Goal: Task Accomplishment & Management: Manage account settings

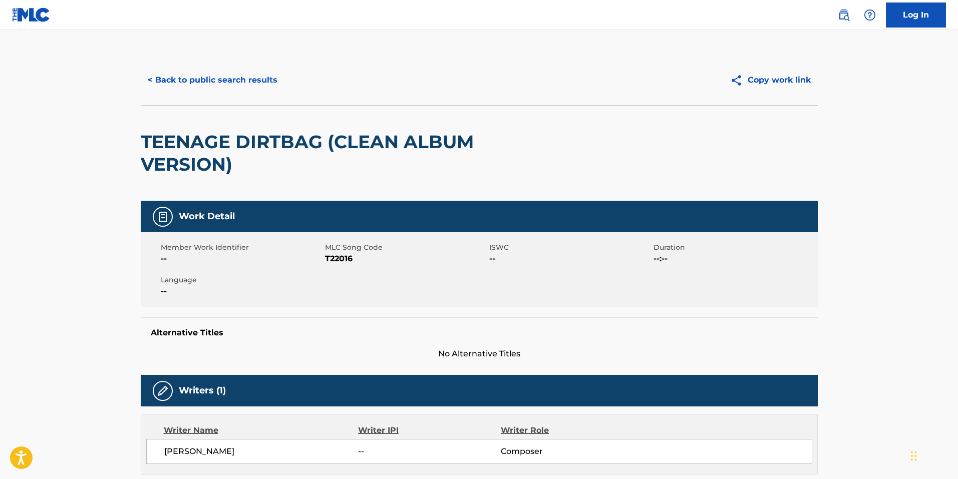
click at [221, 84] on button "< Back to public search results" at bounding box center [213, 80] width 144 height 25
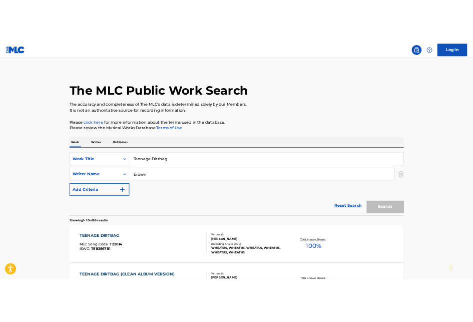
scroll to position [107, 0]
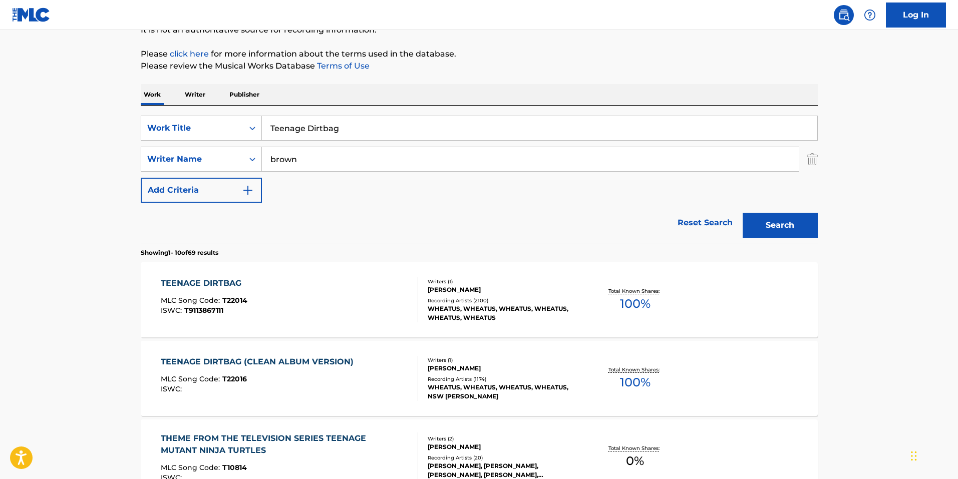
drag, startPoint x: 881, startPoint y: 406, endPoint x: 875, endPoint y: 368, distance: 38.6
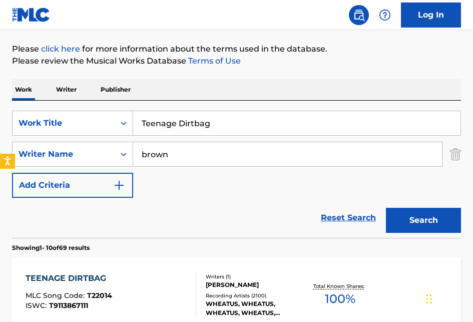
click at [418, 179] on div "SearchWithCriteria2feedbcc-2ee3-4258-aa50-e581b067ba13 Work Title Teenage Dirtb…" at bounding box center [236, 154] width 449 height 87
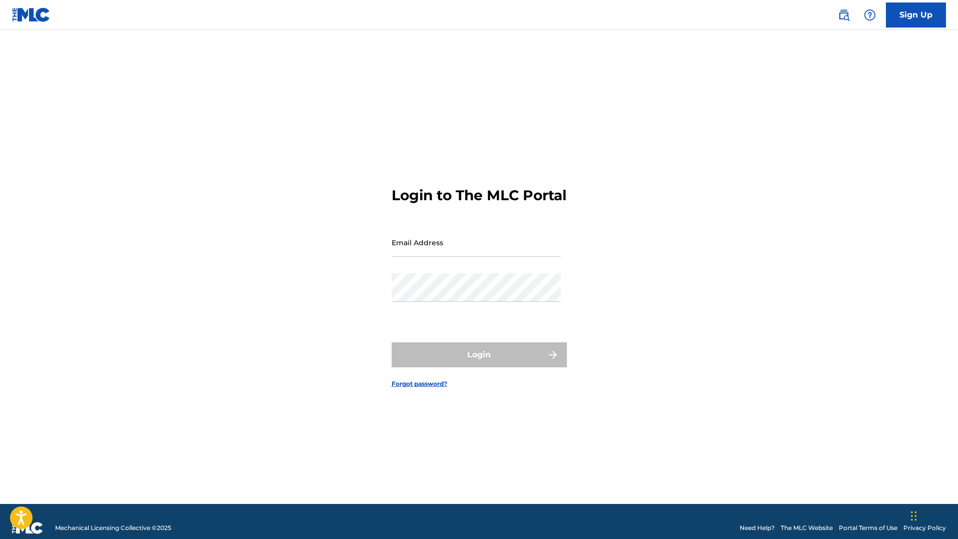
click at [447, 248] on input "Email Address" at bounding box center [476, 242] width 169 height 29
type input "[PERSON_NAME][EMAIL_ADDRESS][PERSON_NAME][DOMAIN_NAME]"
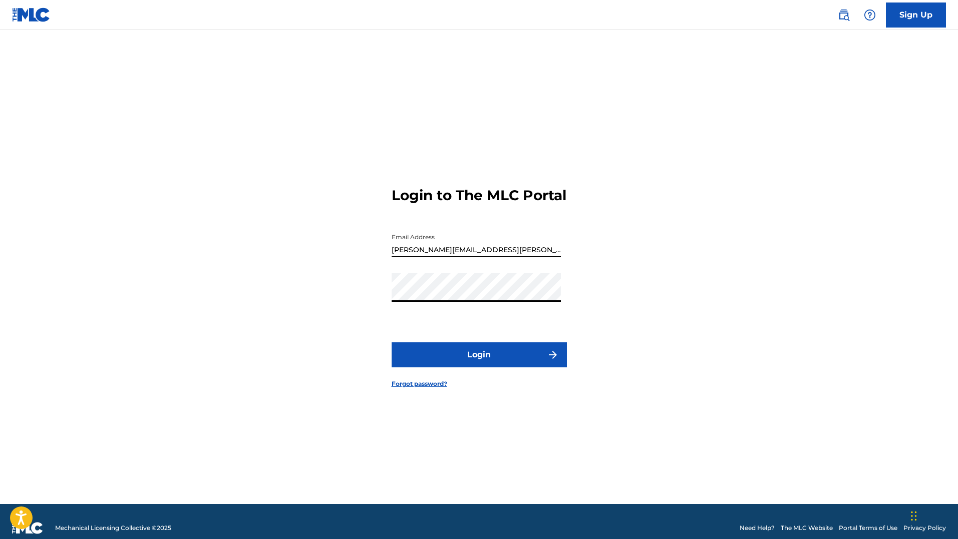
click at [392, 343] on button "Login" at bounding box center [479, 355] width 175 height 25
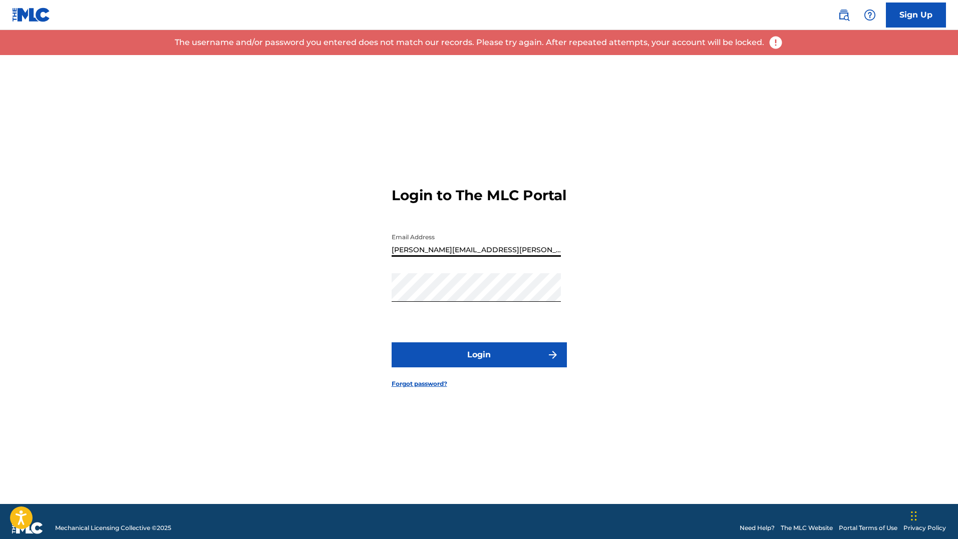
click at [453, 293] on form "Login to The MLC Portal Email Address [PERSON_NAME][EMAIL_ADDRESS][PERSON_NAME]…" at bounding box center [479, 279] width 175 height 449
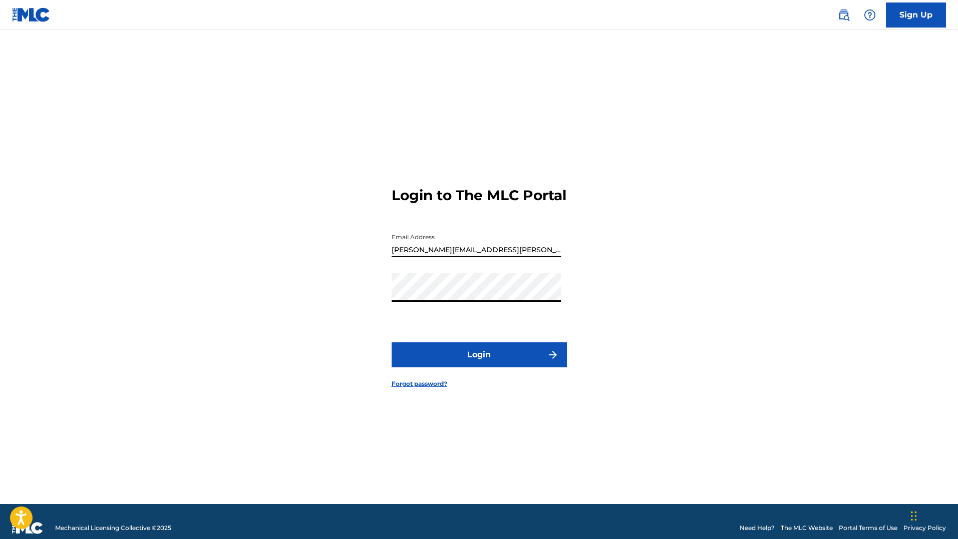
click at [392, 343] on button "Login" at bounding box center [479, 355] width 175 height 25
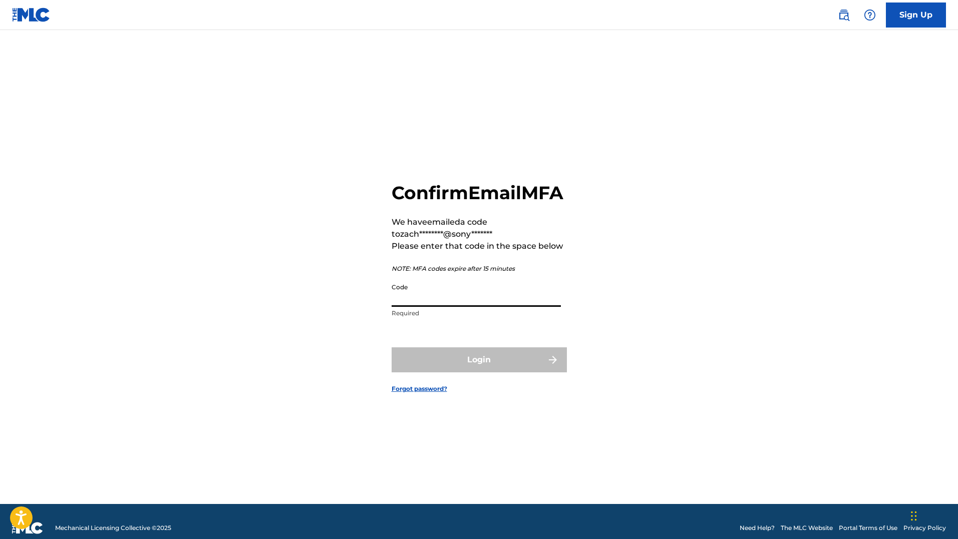
paste input "420317"
click at [476, 299] on input "420317" at bounding box center [476, 293] width 169 height 29
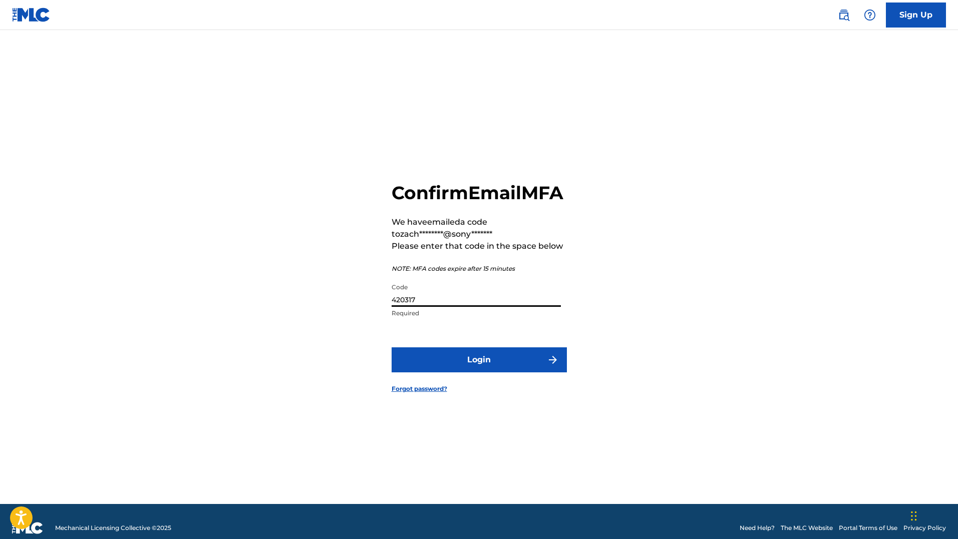
type input "420317"
click at [392, 348] on button "Login" at bounding box center [479, 360] width 175 height 25
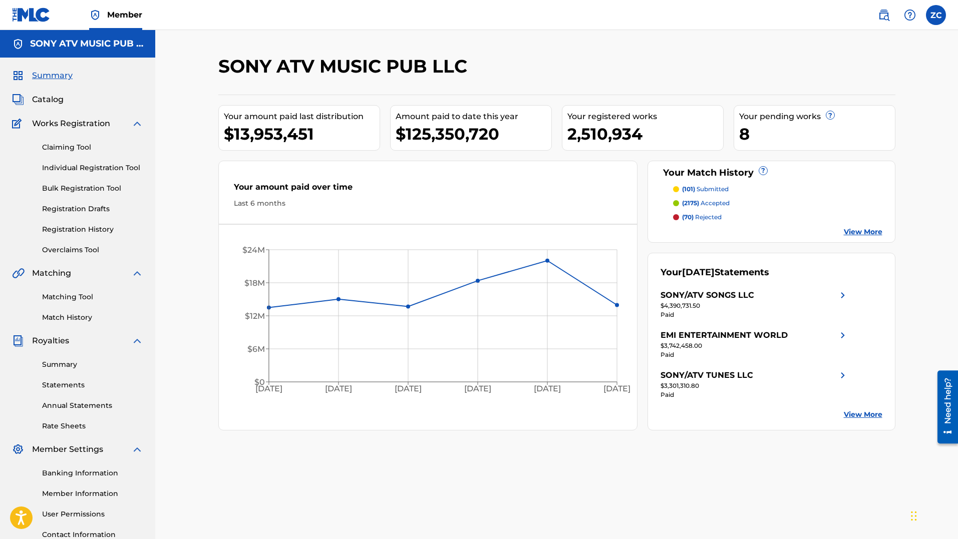
click at [504, 195] on div "Your amount paid over time" at bounding box center [428, 189] width 389 height 17
